Goal: Information Seeking & Learning: Learn about a topic

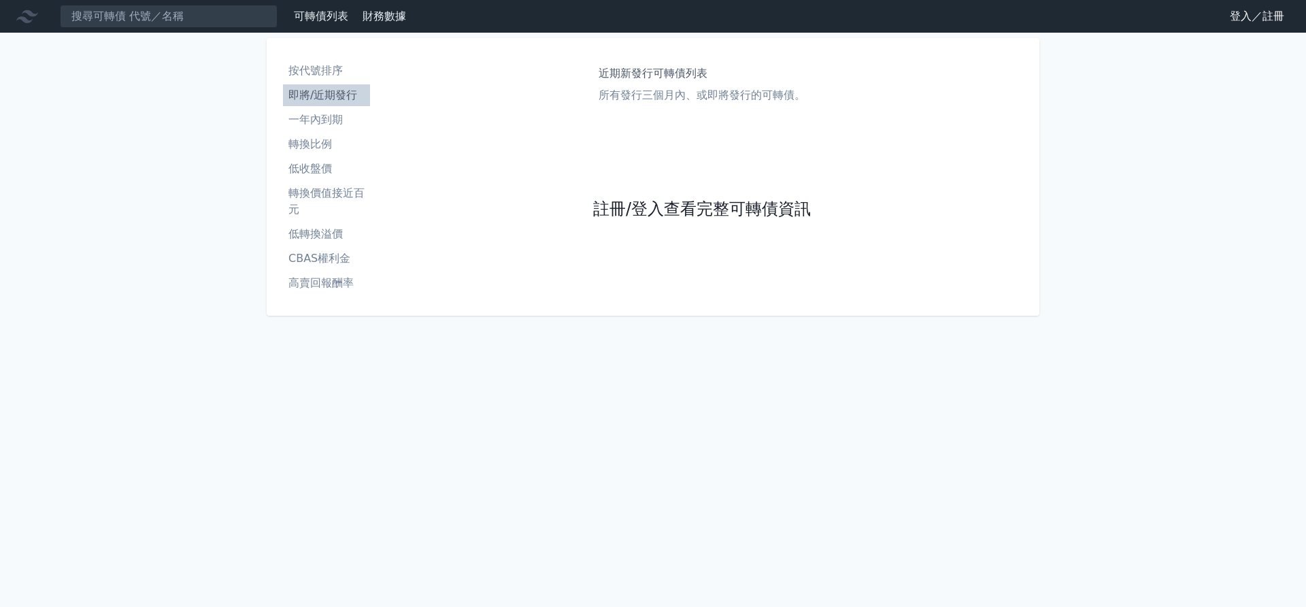
click at [725, 214] on link "註冊/登入查看完整可轉債資訊" at bounding box center [702, 210] width 218 height 22
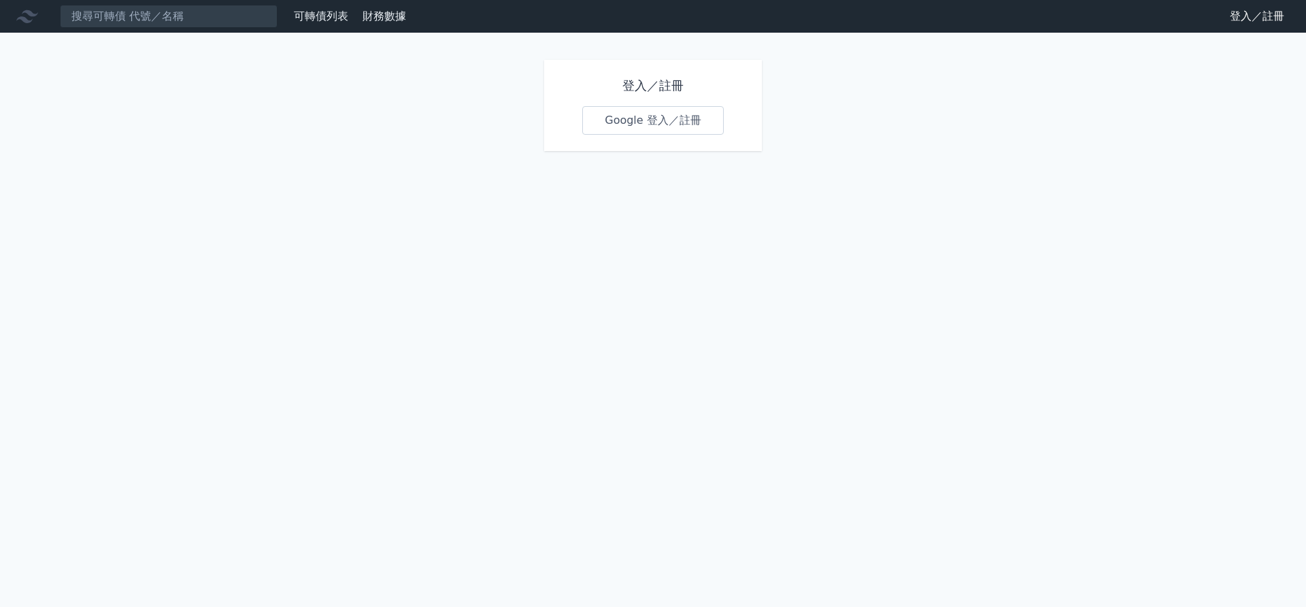
click at [609, 107] on link "Google 登入／註冊" at bounding box center [653, 120] width 142 height 29
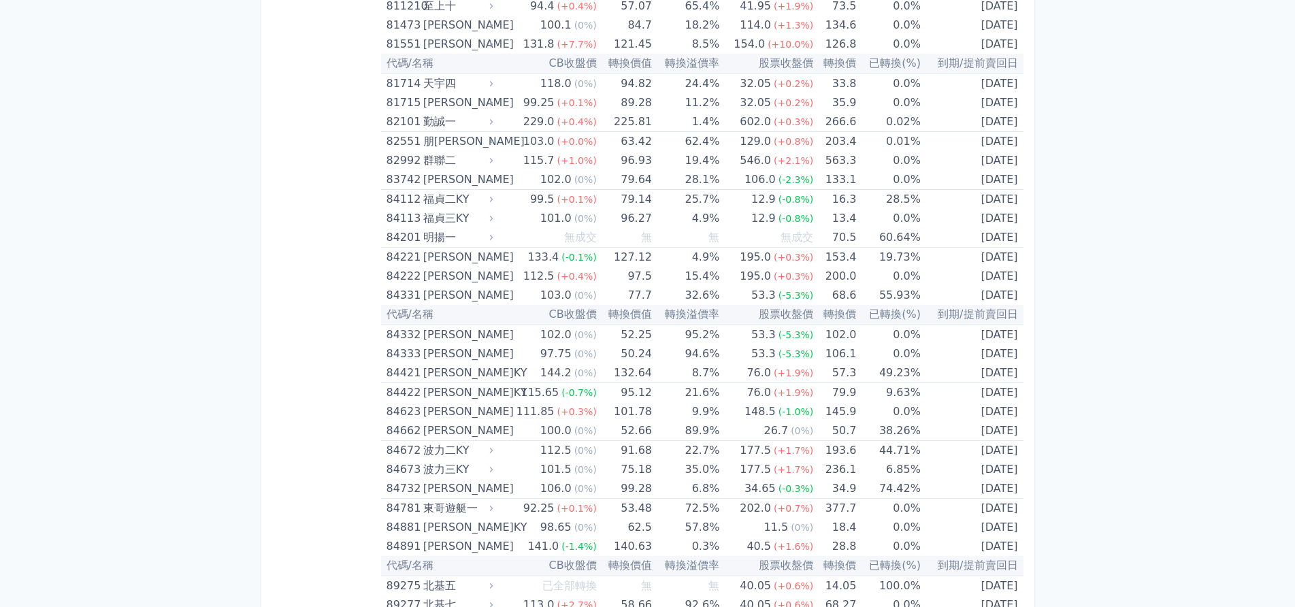
scroll to position [7601, 0]
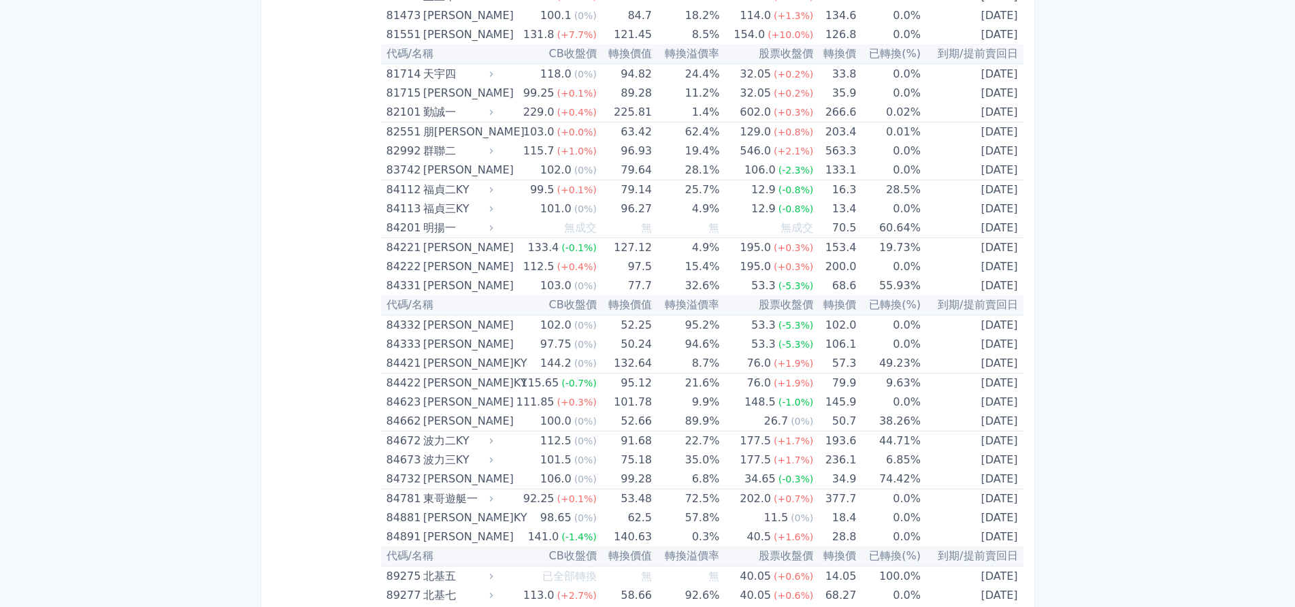
drag, startPoint x: 93, startPoint y: 292, endPoint x: 113, endPoint y: 314, distance: 29.9
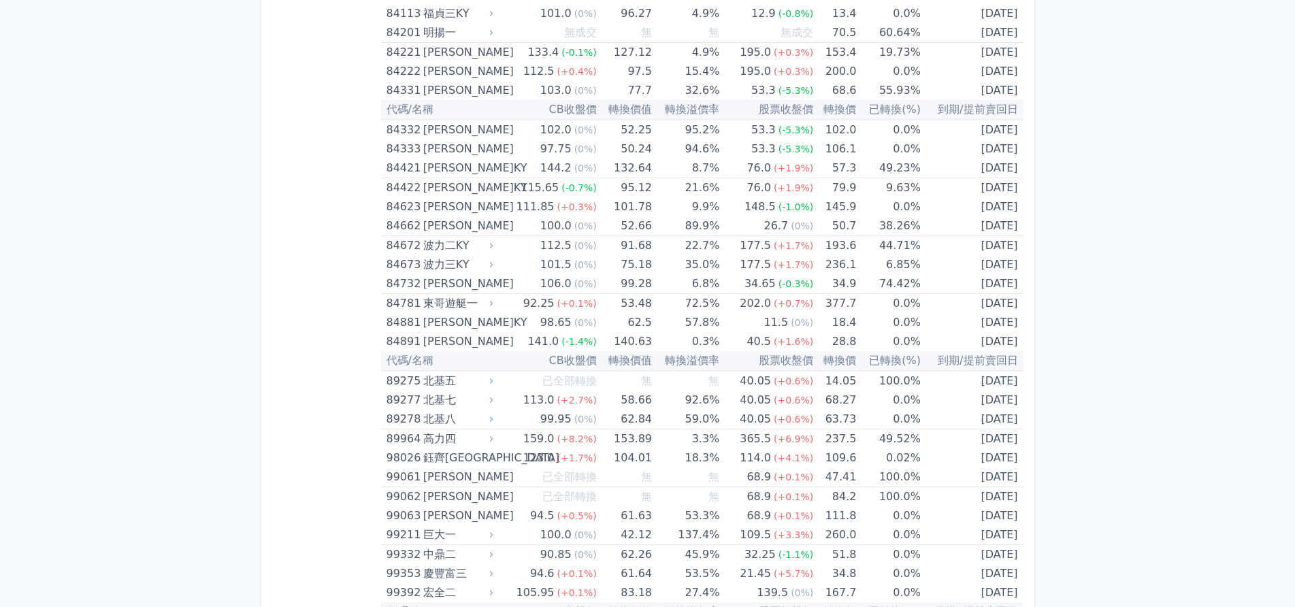
scroll to position [7929, 0]
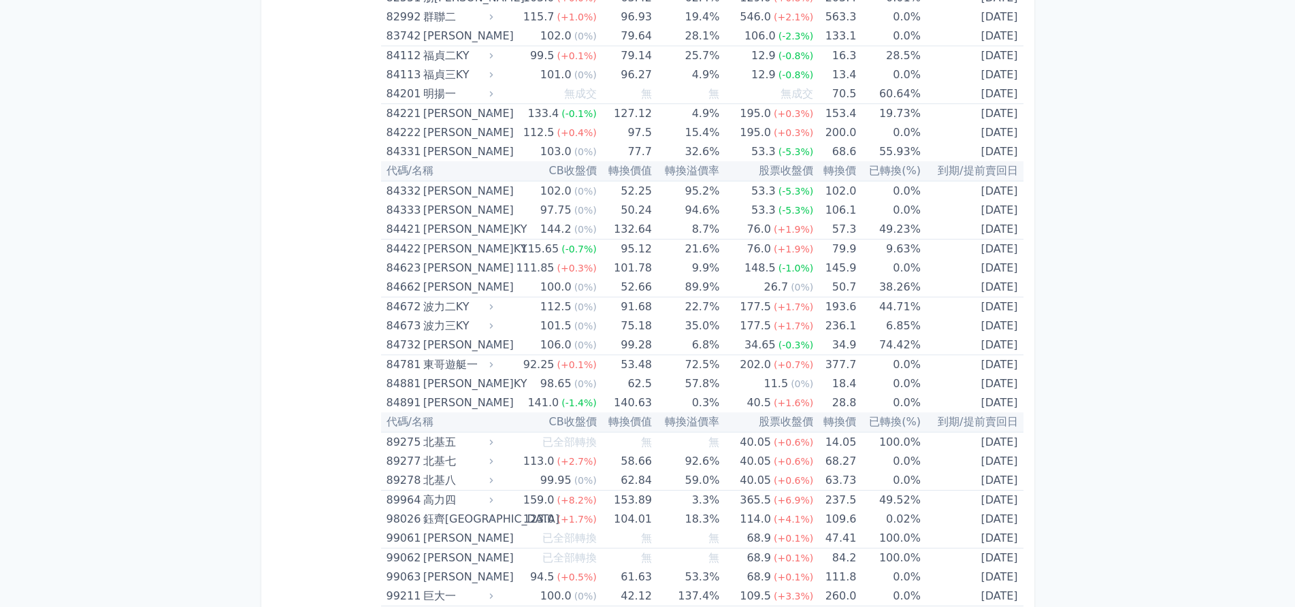
scroll to position [7589, 0]
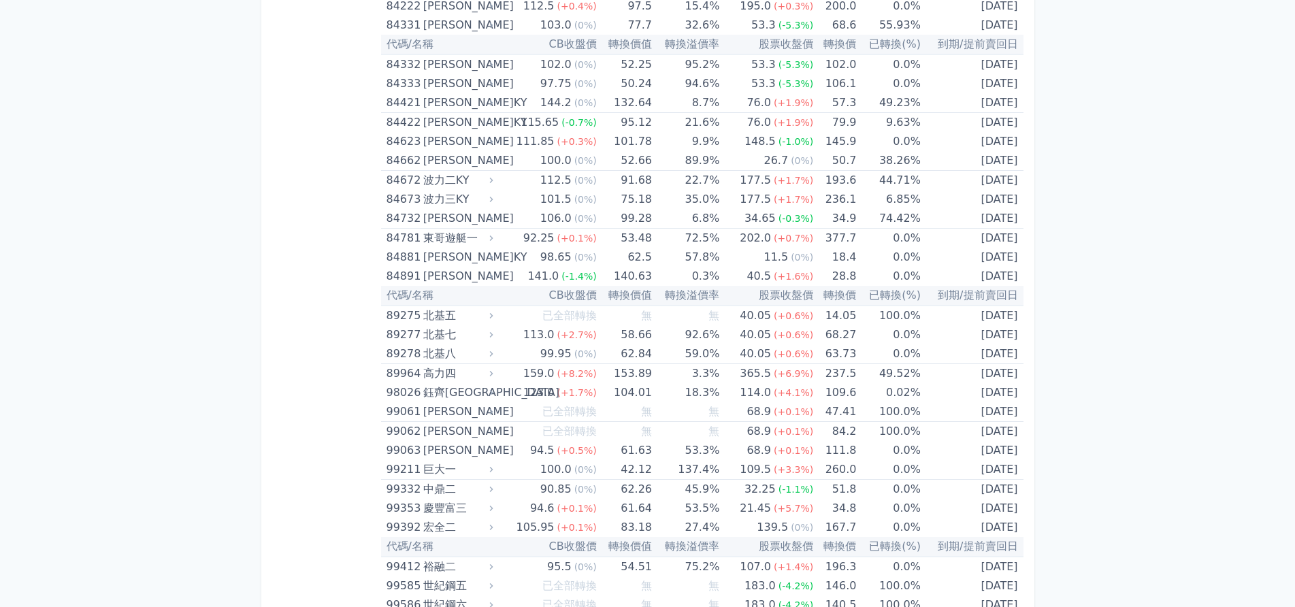
scroll to position [7929, 0]
